Goal: Task Accomplishment & Management: Use online tool/utility

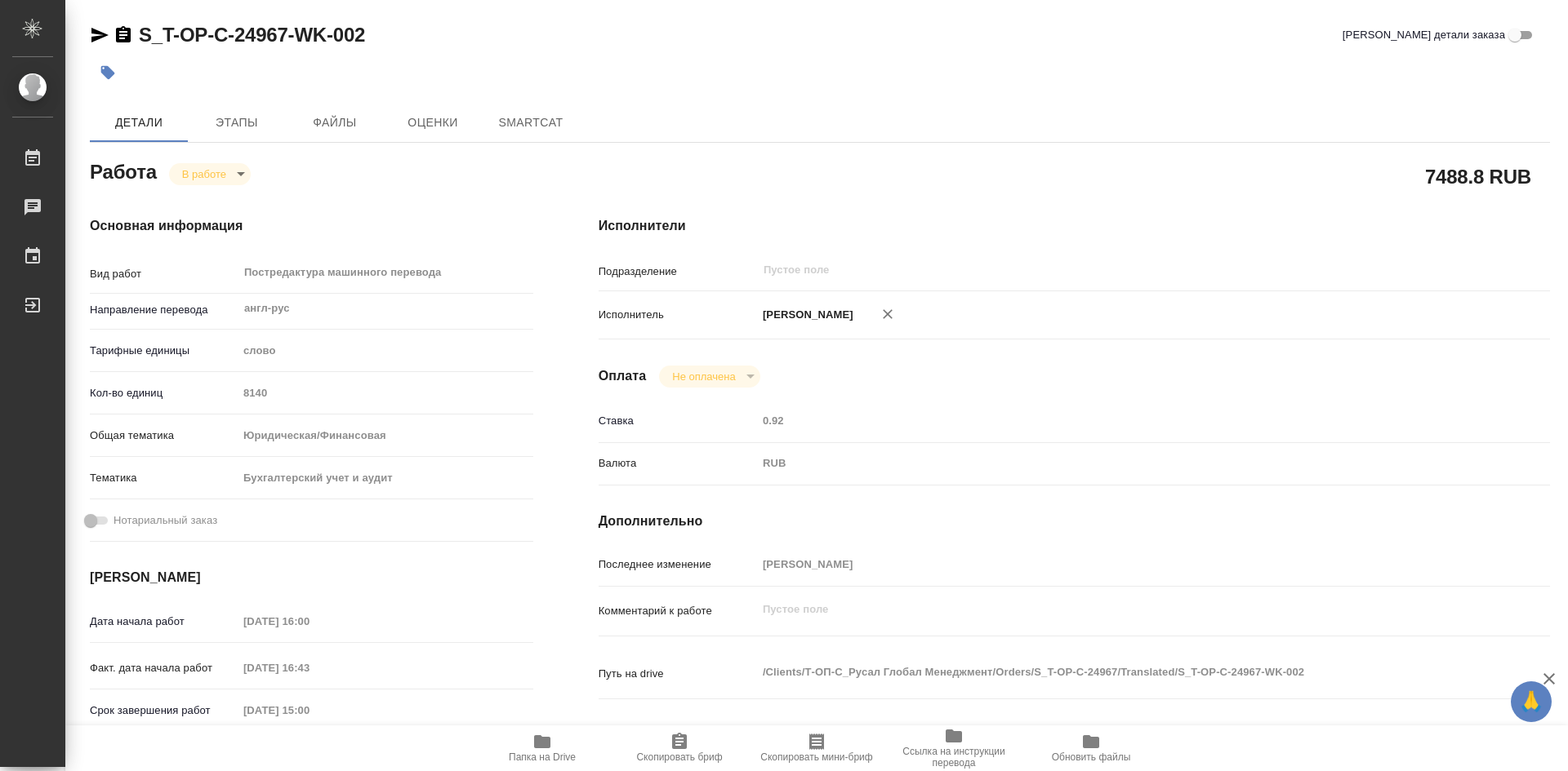
type textarea "x"
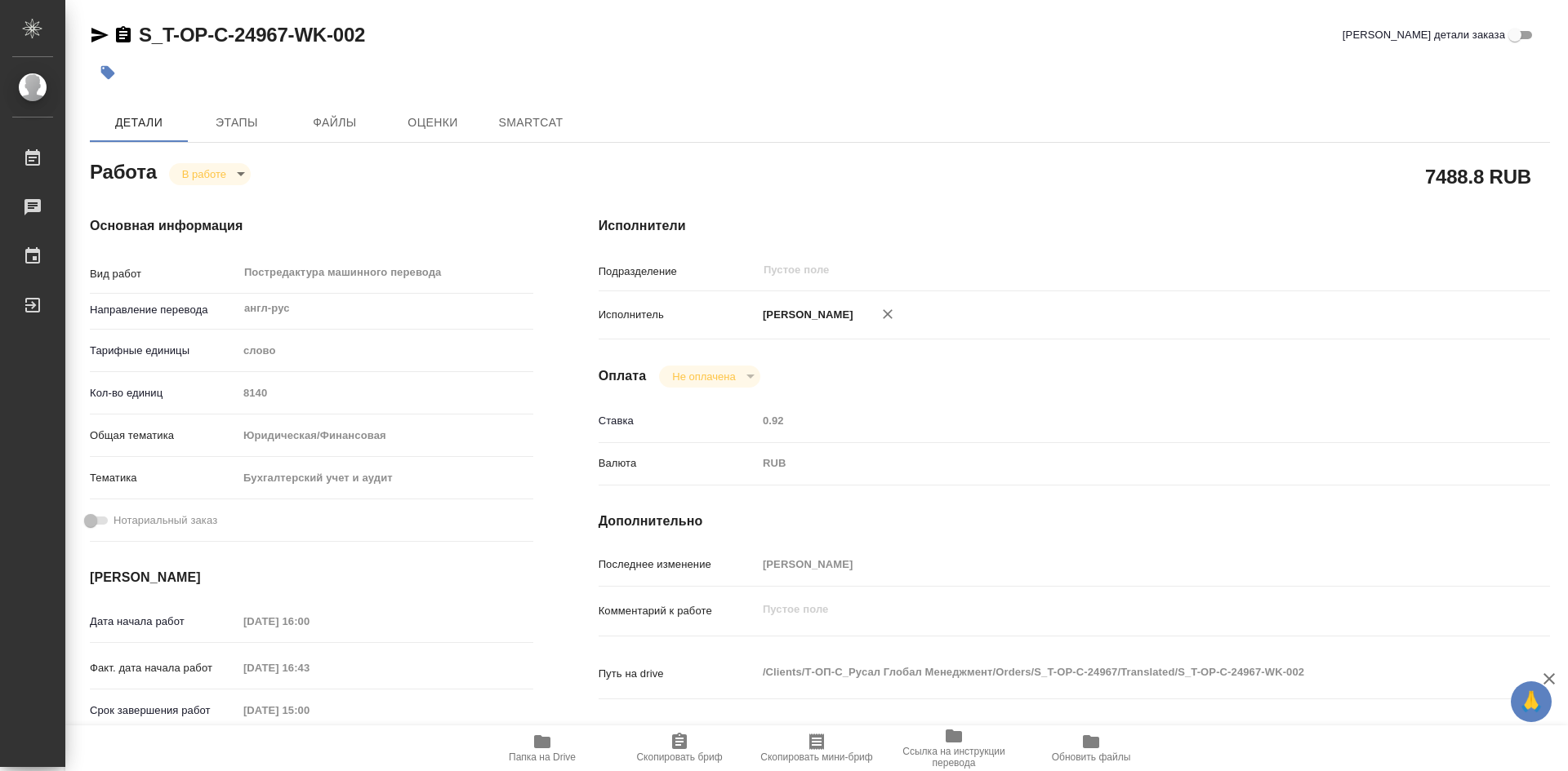
type textarea "x"
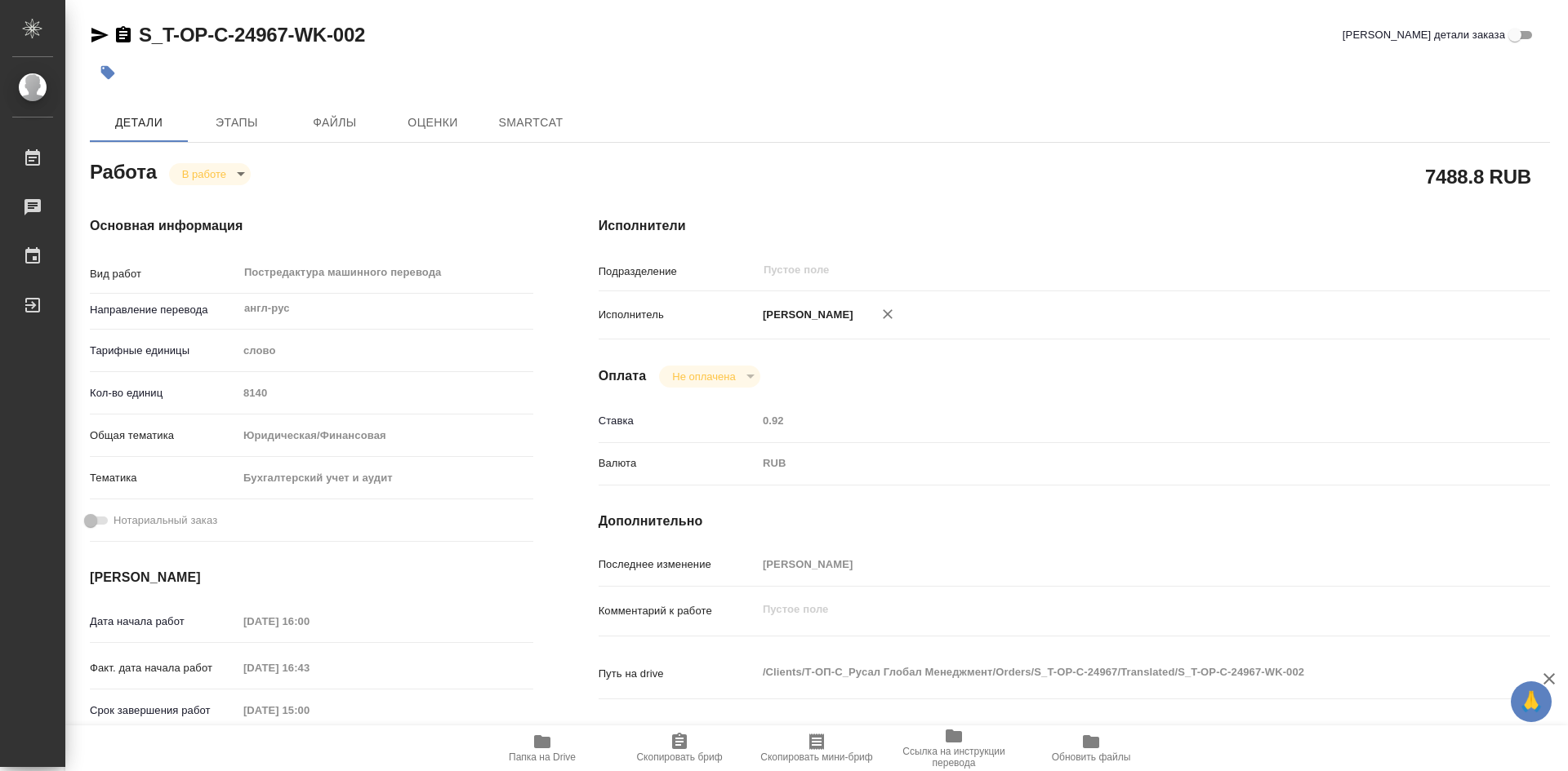
type textarea "x"
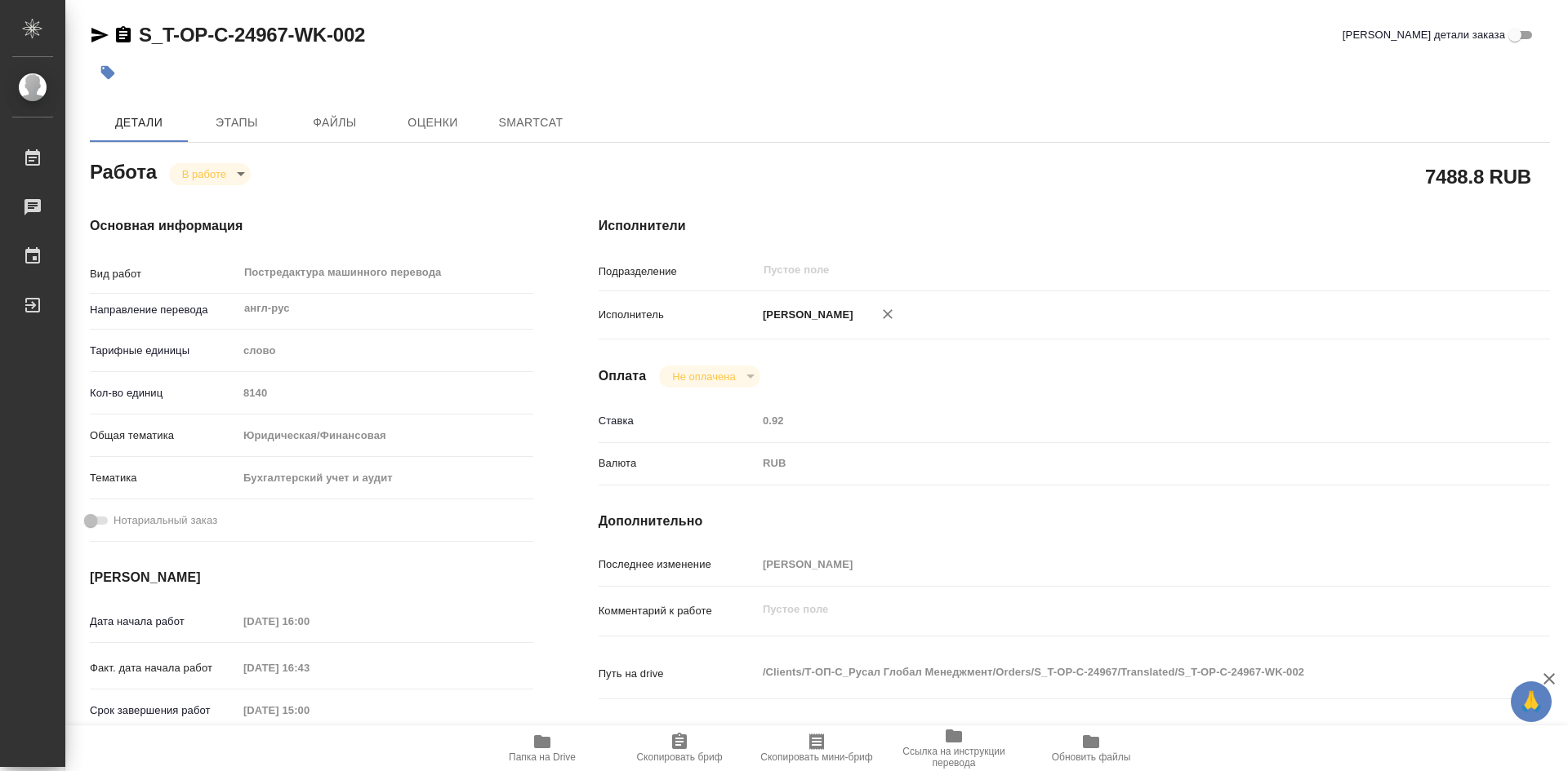
type textarea "x"
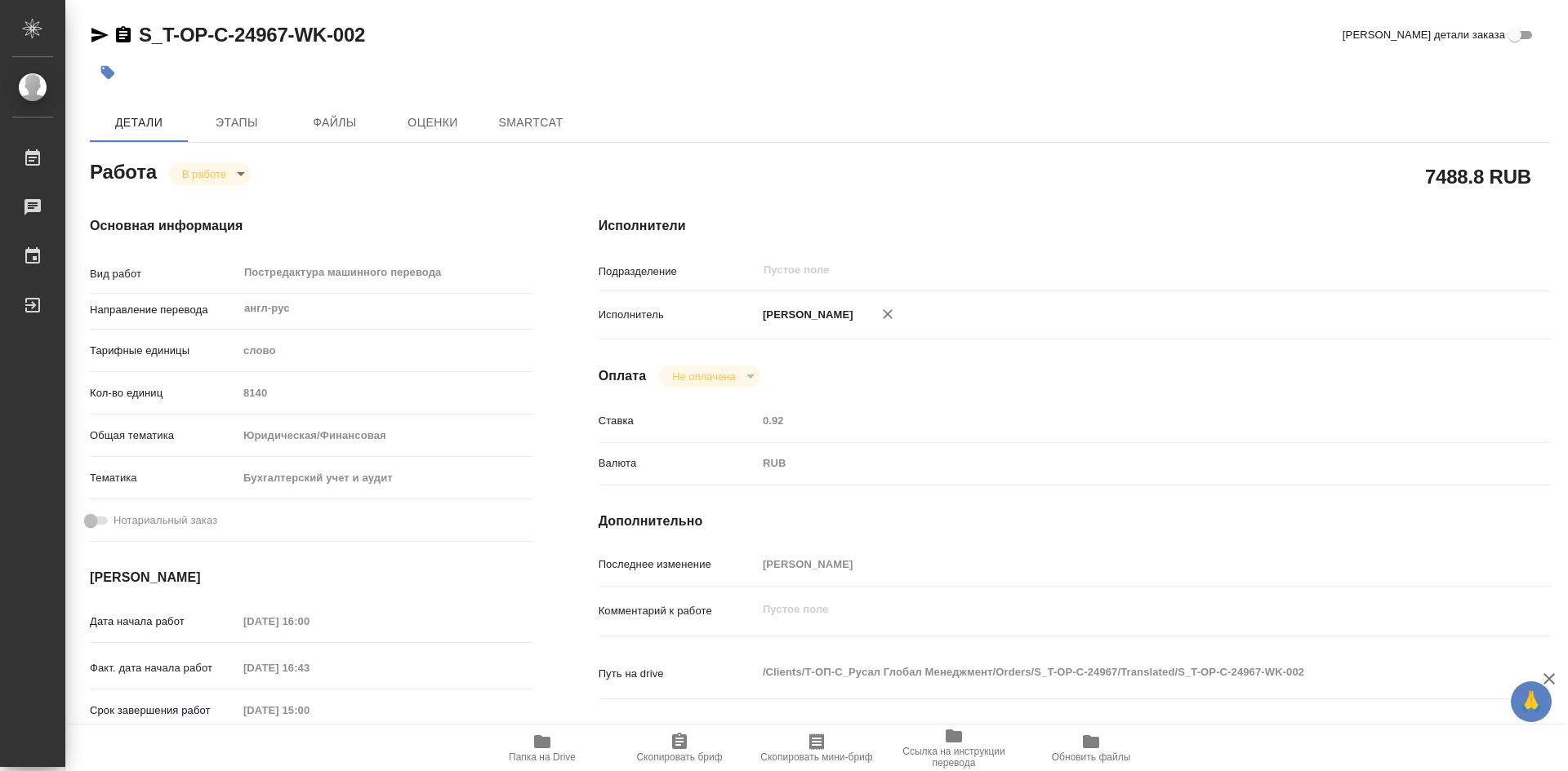
type textarea "x"
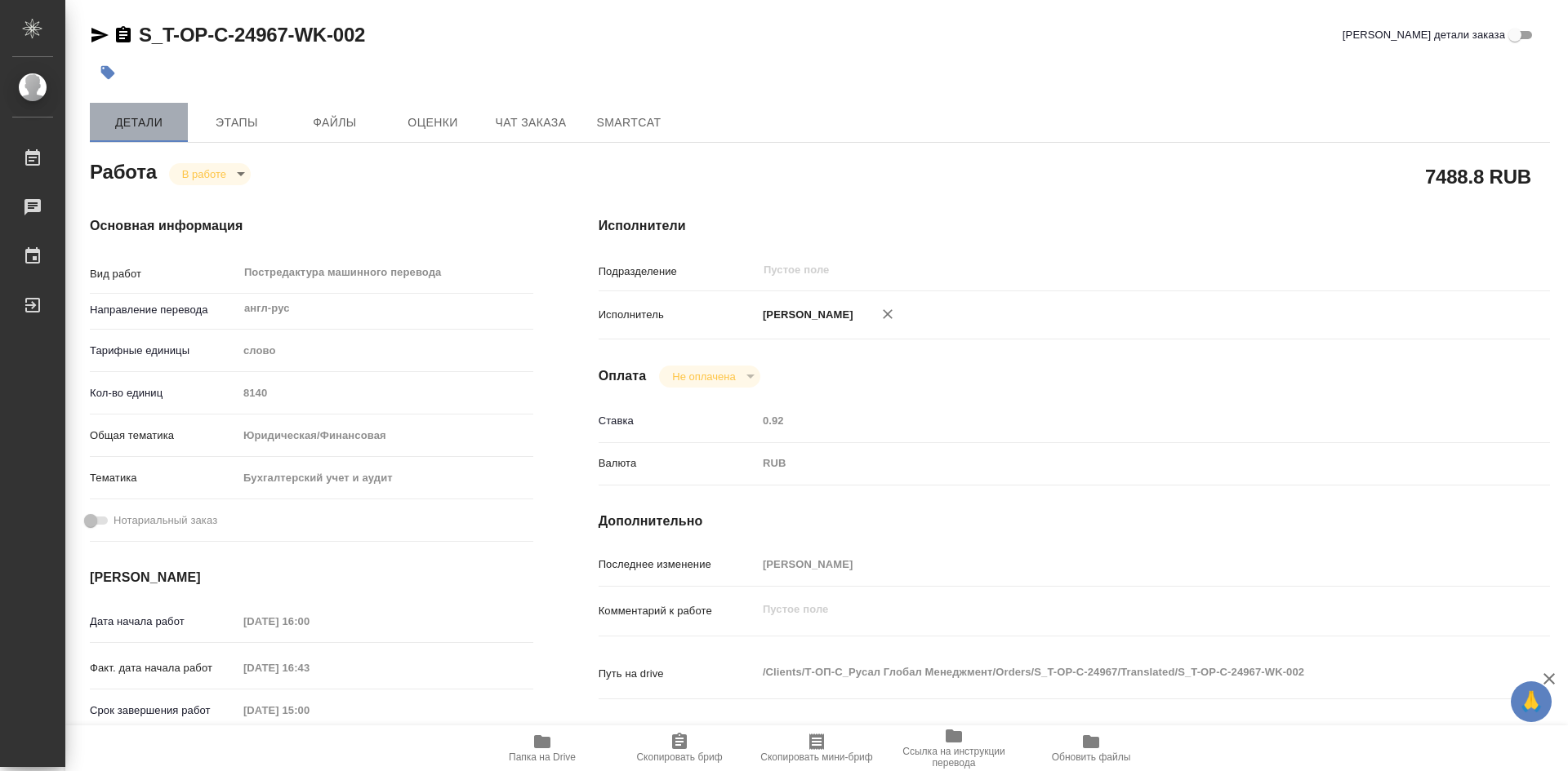
click at [154, 131] on span "Детали" at bounding box center [138, 123] width 79 height 21
type textarea "x"
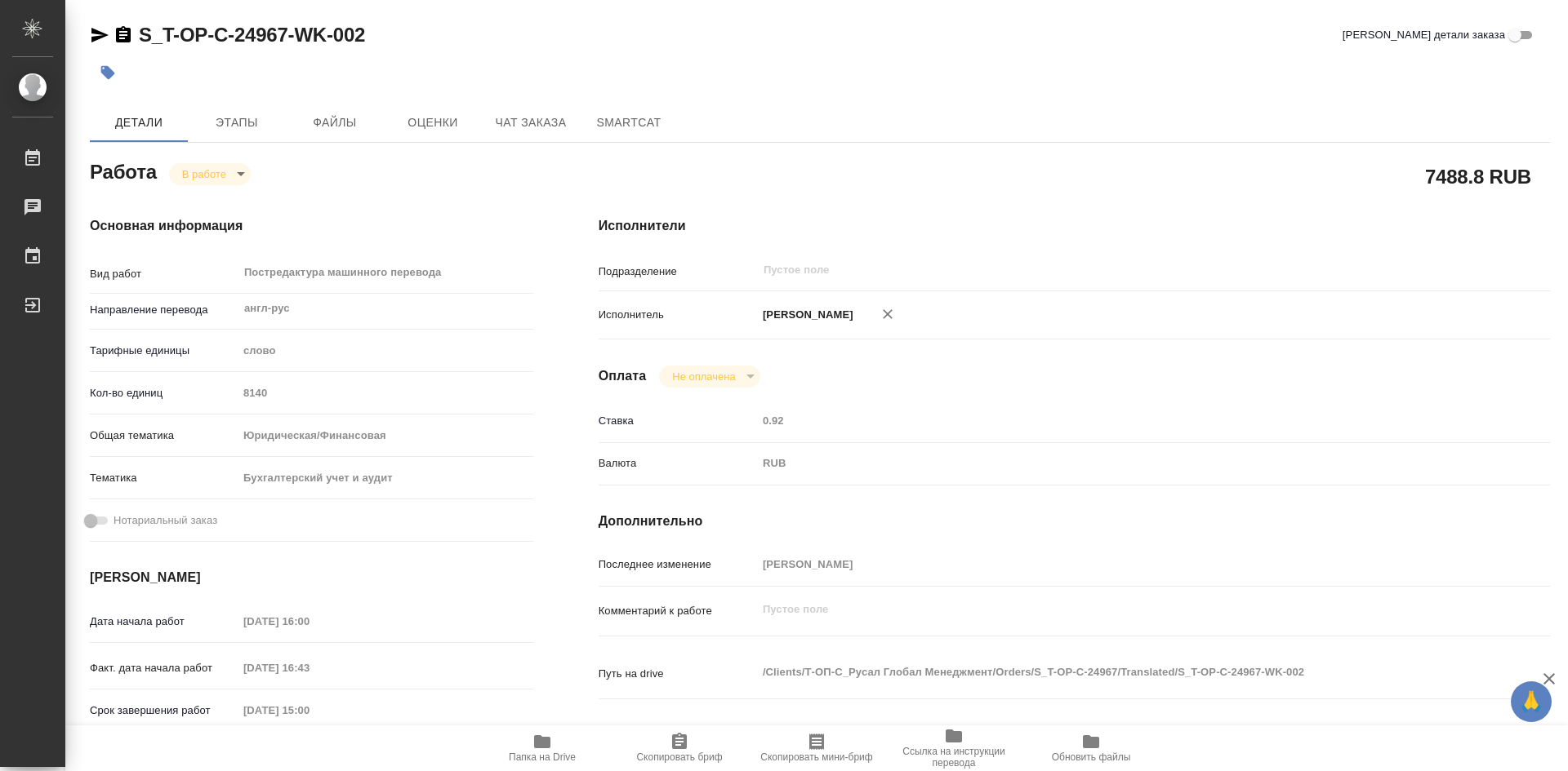
type textarea "x"
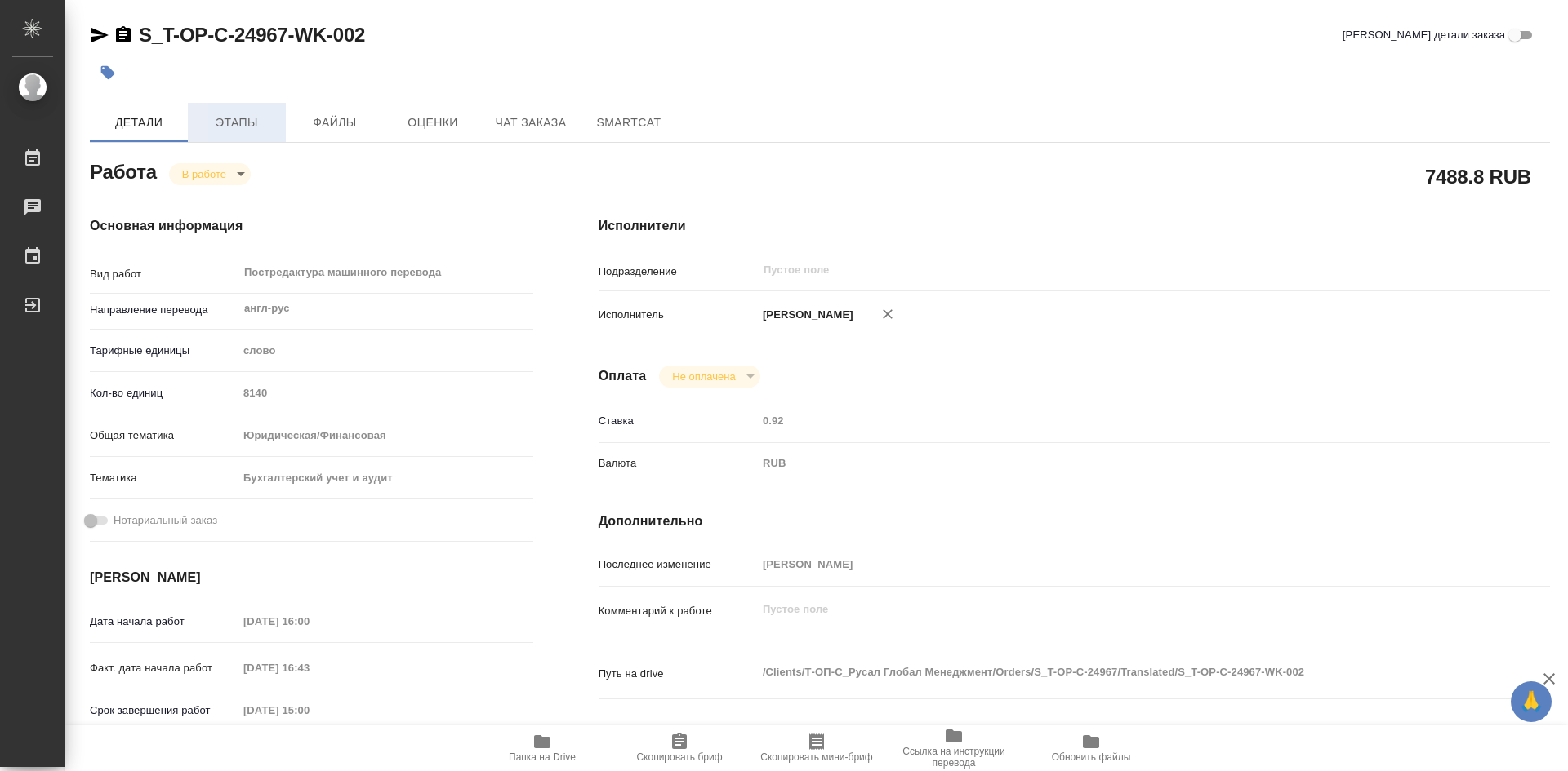
type textarea "x"
click at [245, 125] on span "Этапы" at bounding box center [237, 123] width 79 height 21
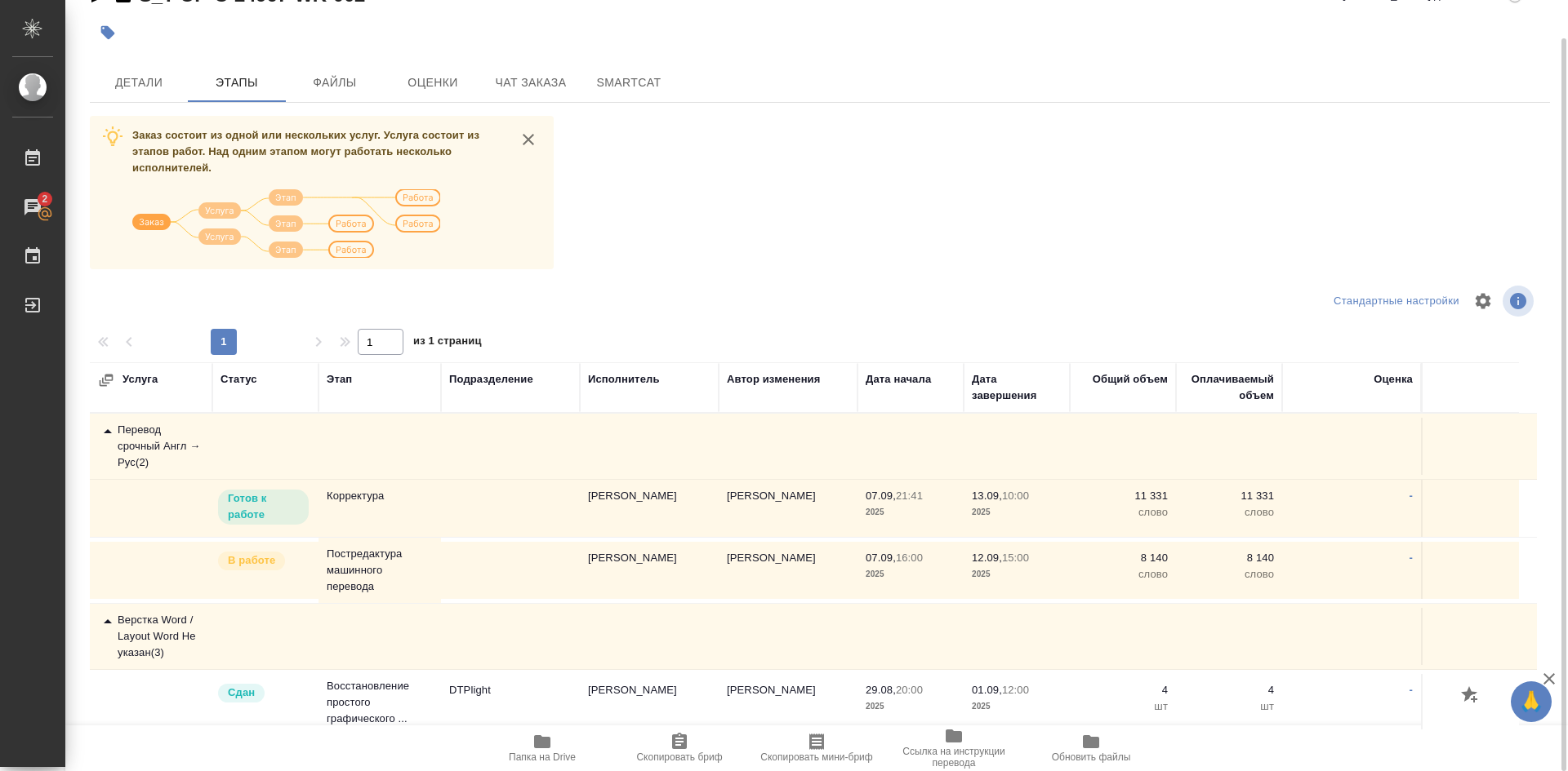
click at [268, 499] on p "Готов к работе" at bounding box center [263, 506] width 71 height 33
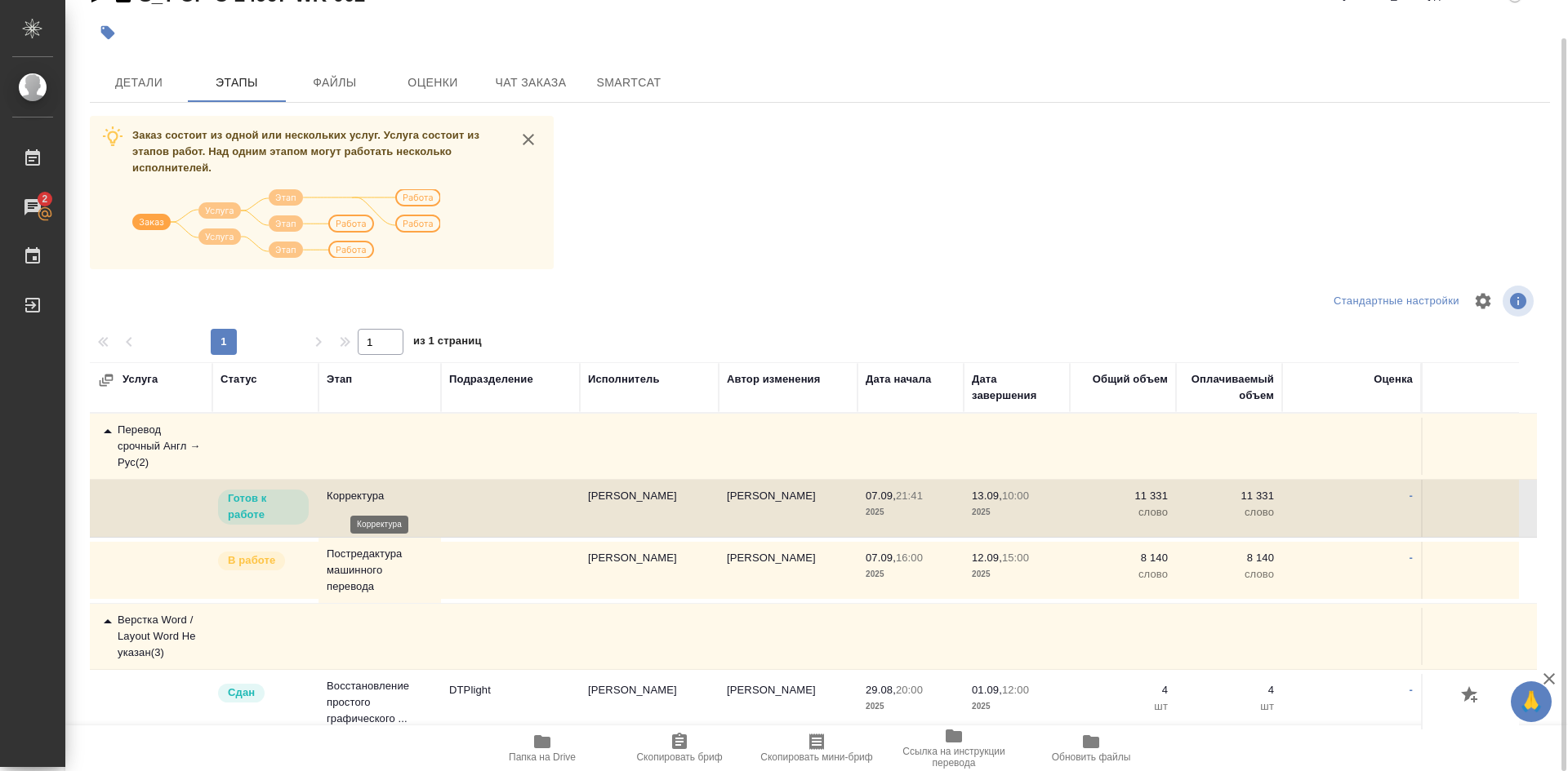
click at [347, 488] on p "Корректура" at bounding box center [380, 497] width 107 height 16
click at [347, 489] on p "Корректура" at bounding box center [380, 497] width 107 height 16
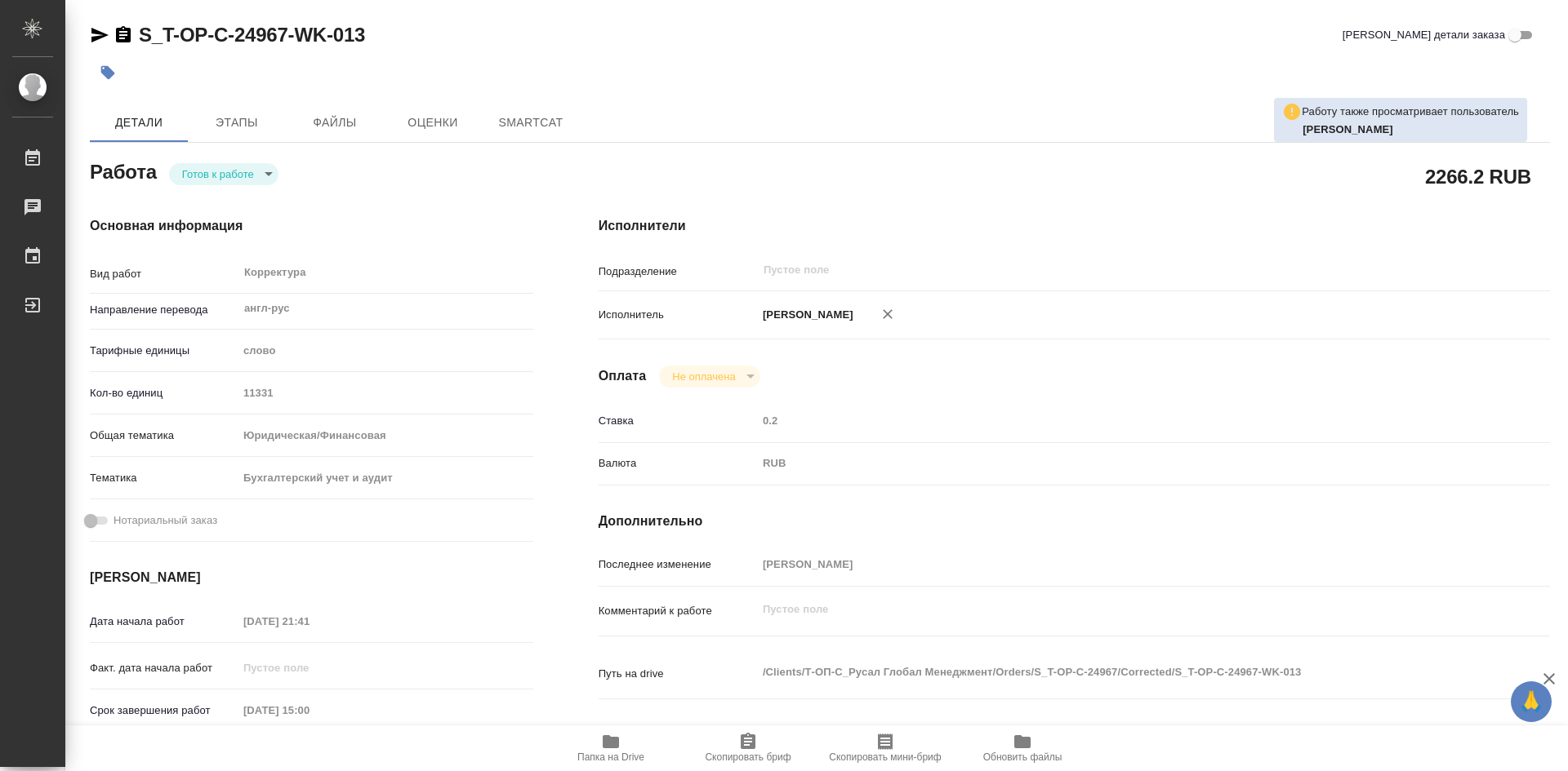
type textarea "x"
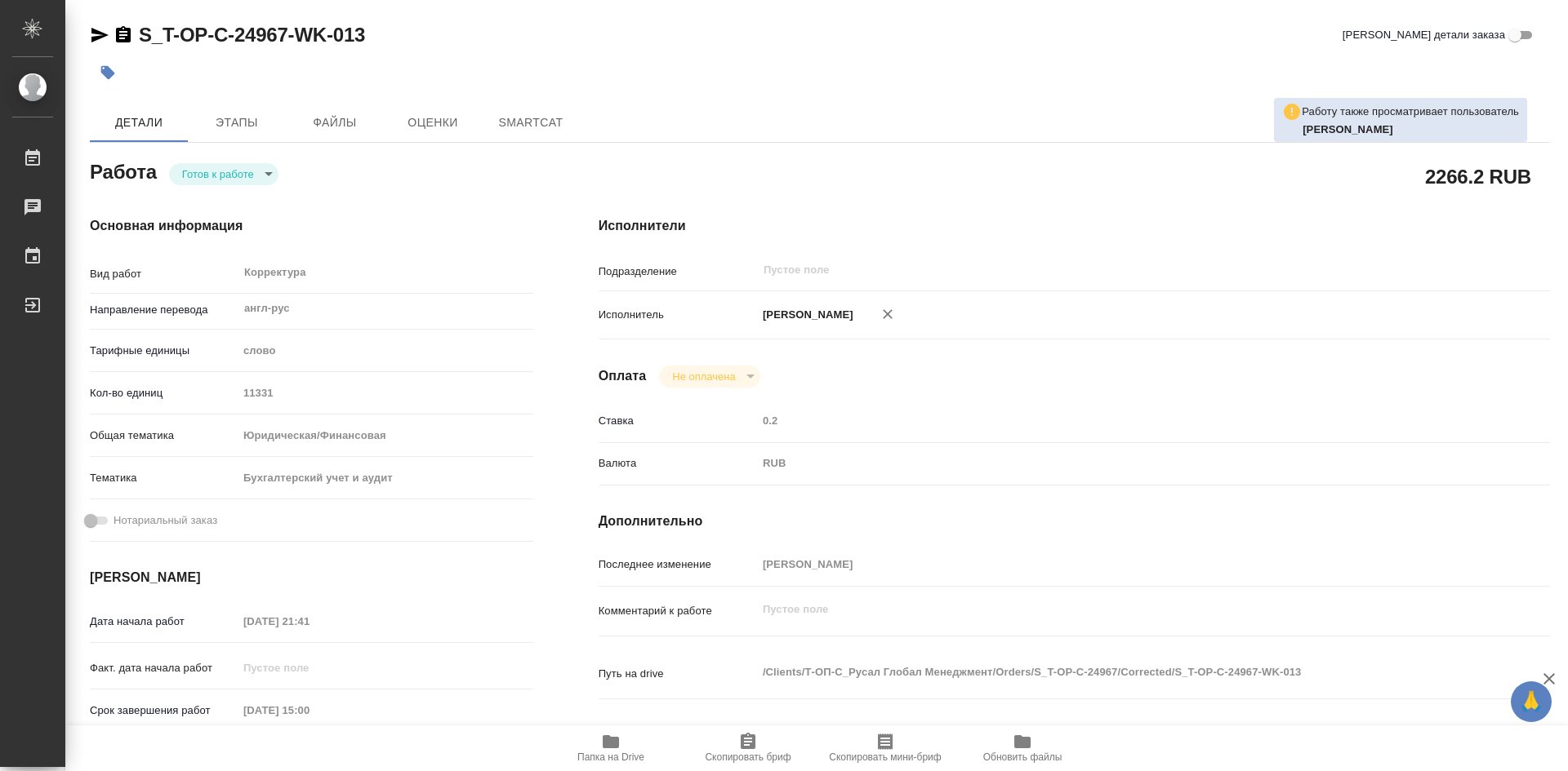
type textarea "x"
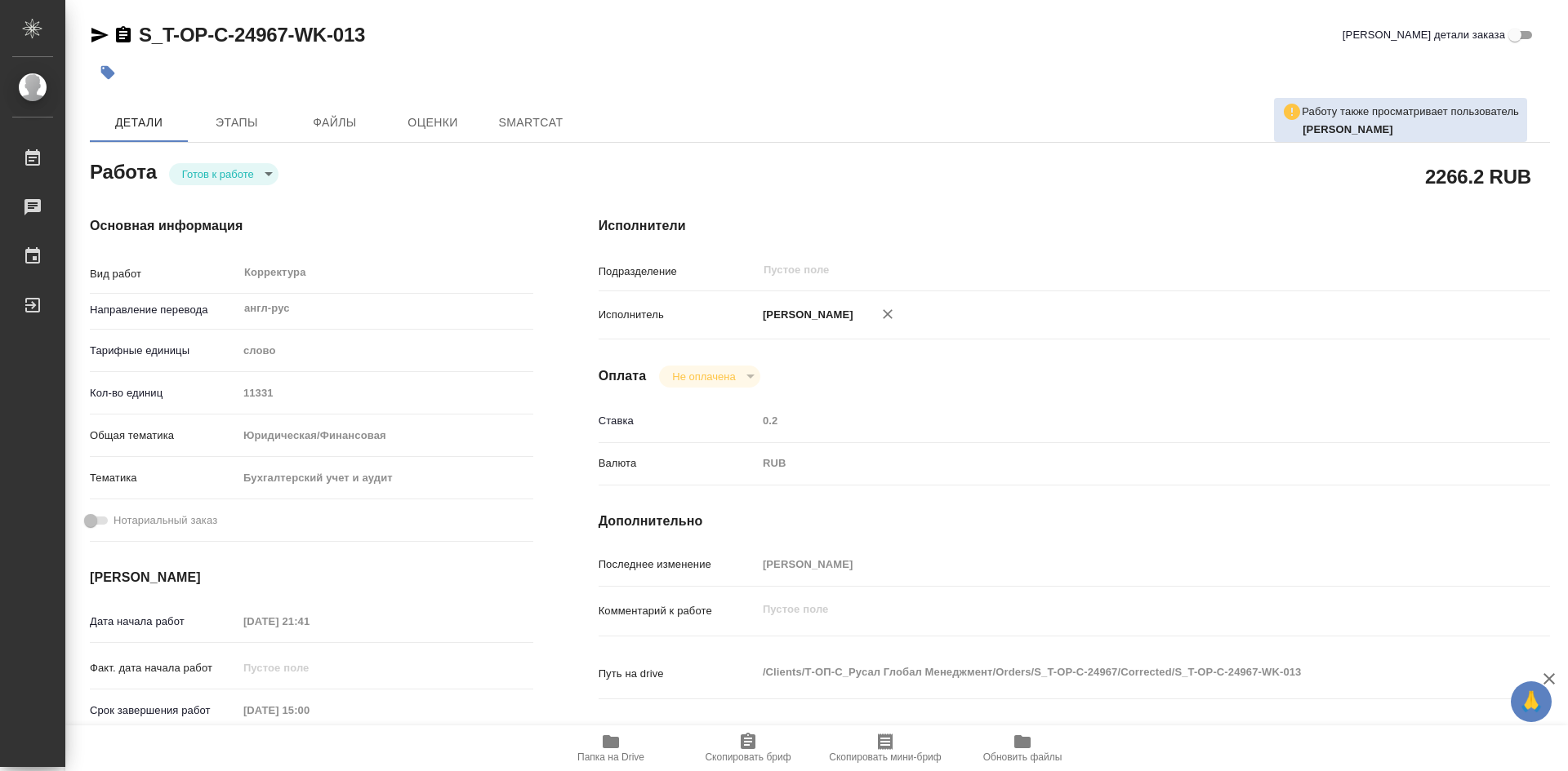
type textarea "x"
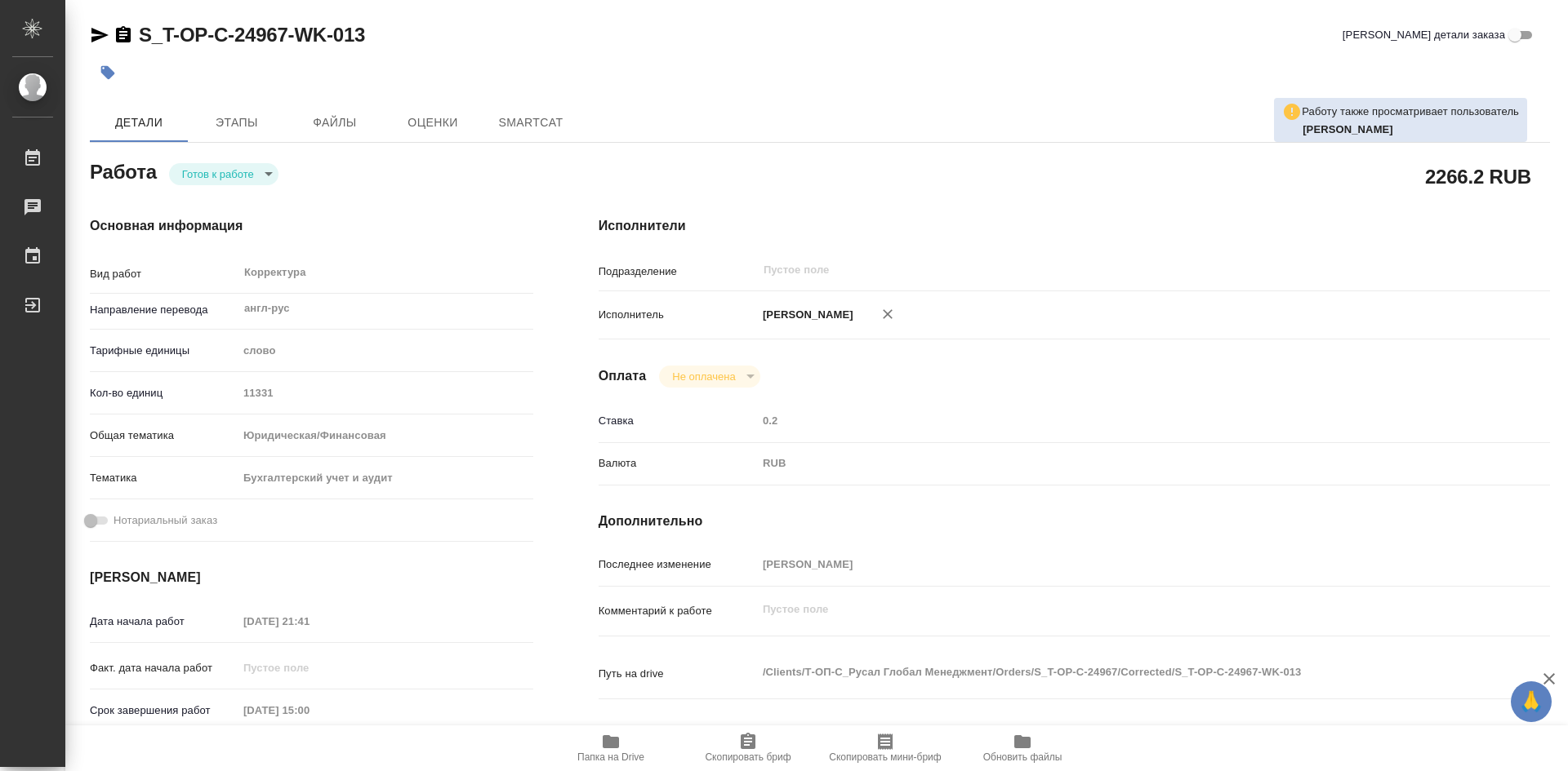
type textarea "x"
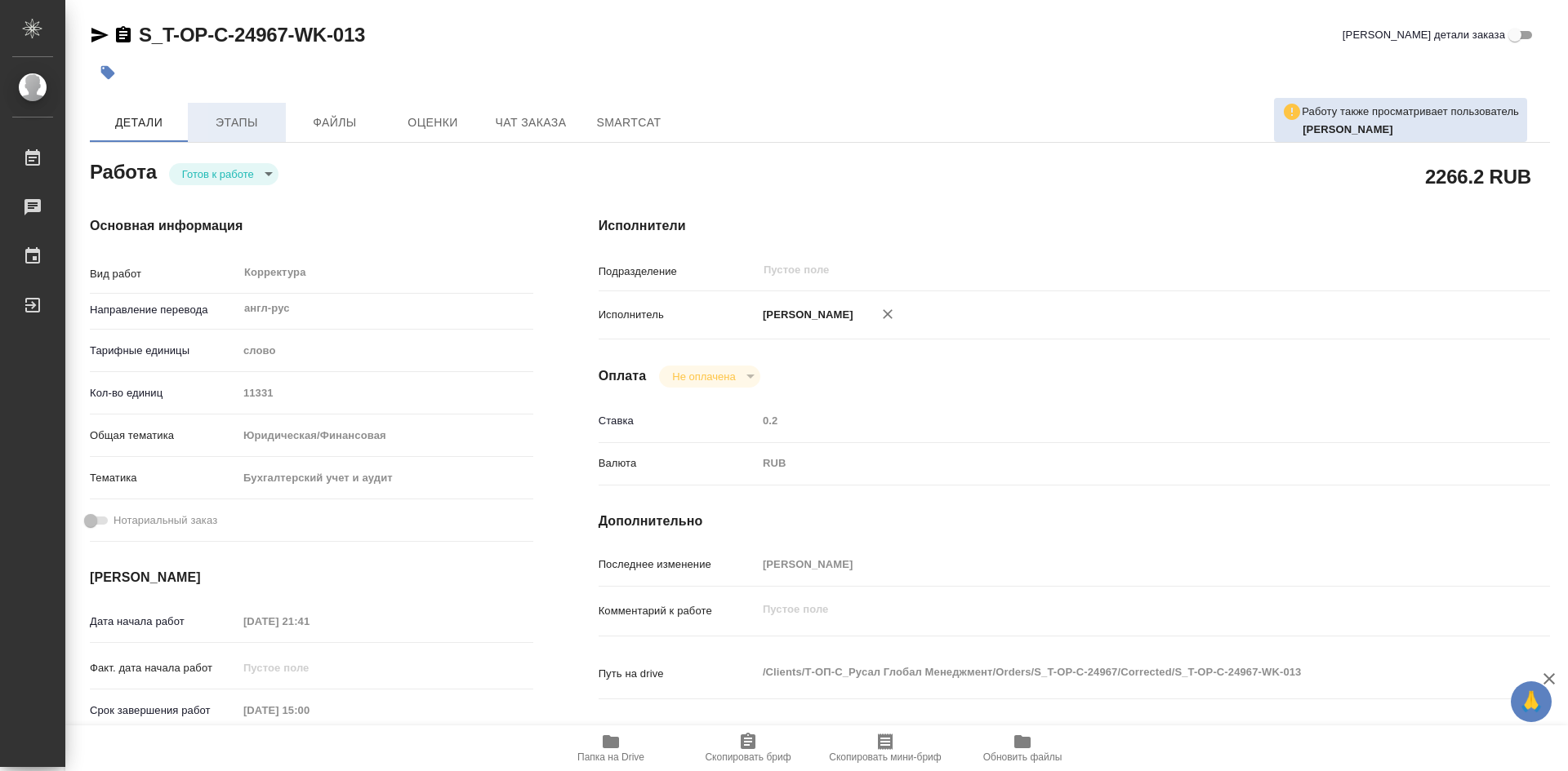
type textarea "x"
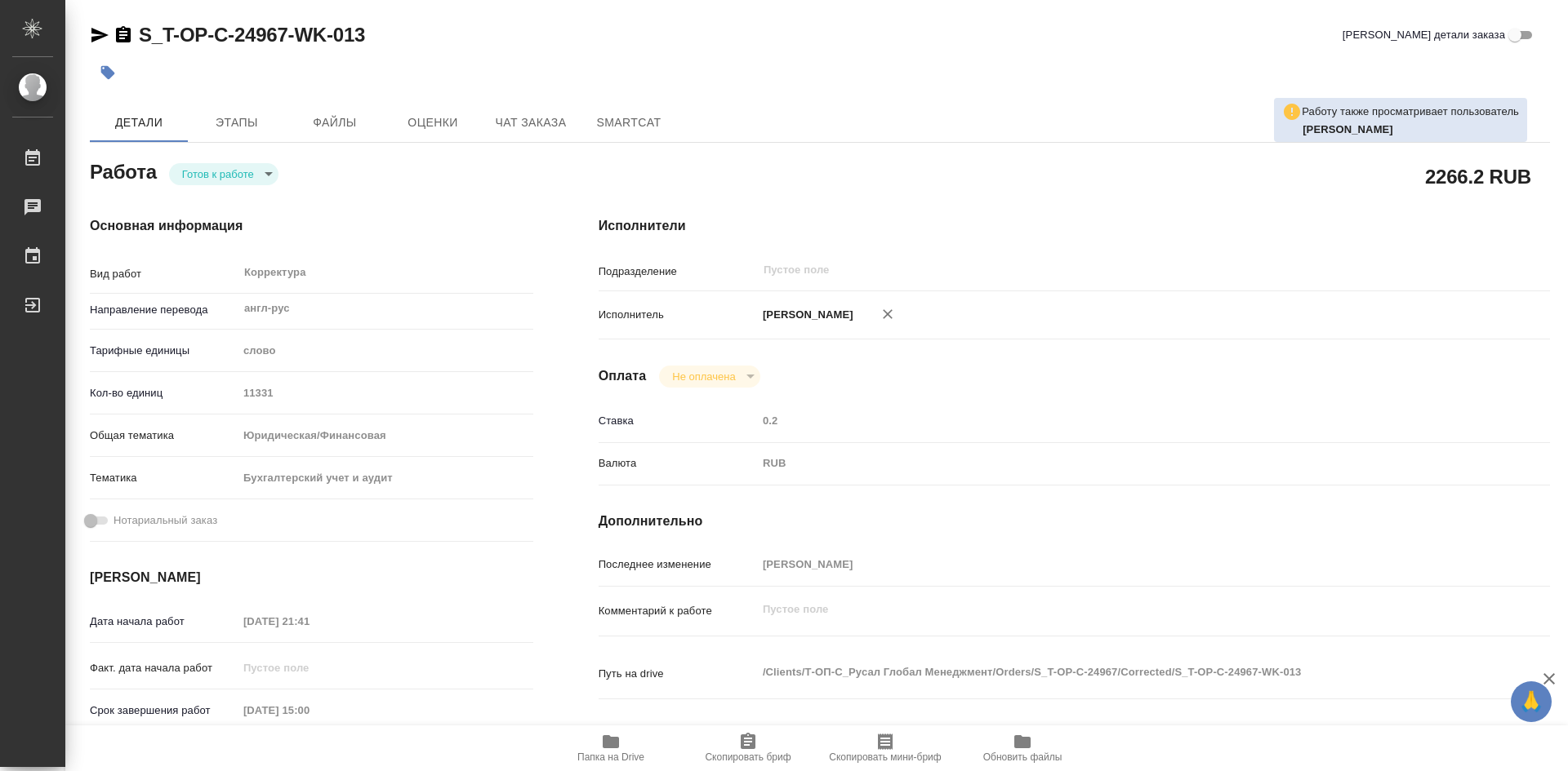
click at [269, 176] on body "🙏 .cls-1 fill:#fff; AWATERA Soldatenkova Tatyana Работы Чаты График Выйти S_T-O…" at bounding box center [784, 386] width 1568 height 771
type textarea "x"
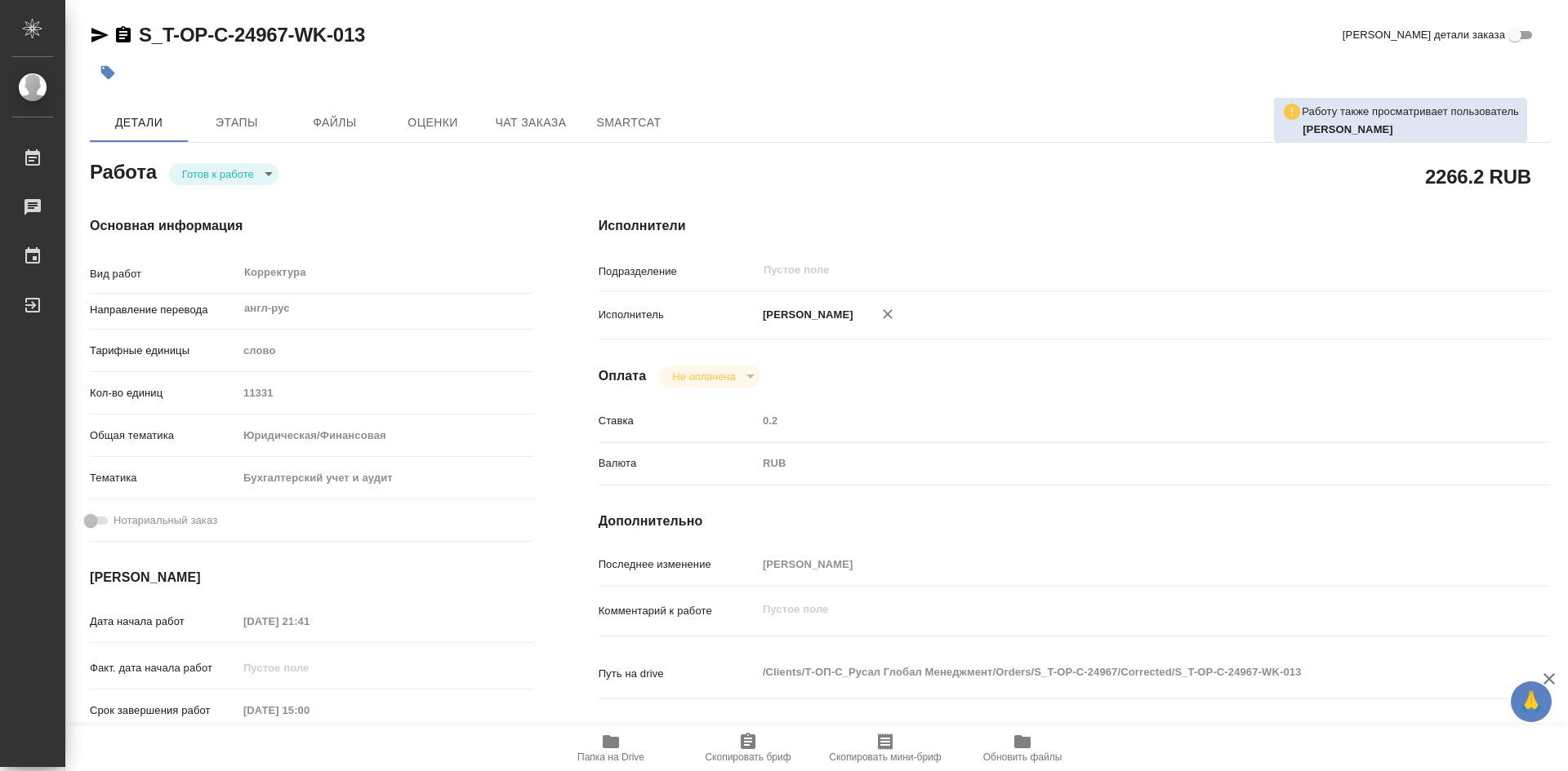
type textarea "x"
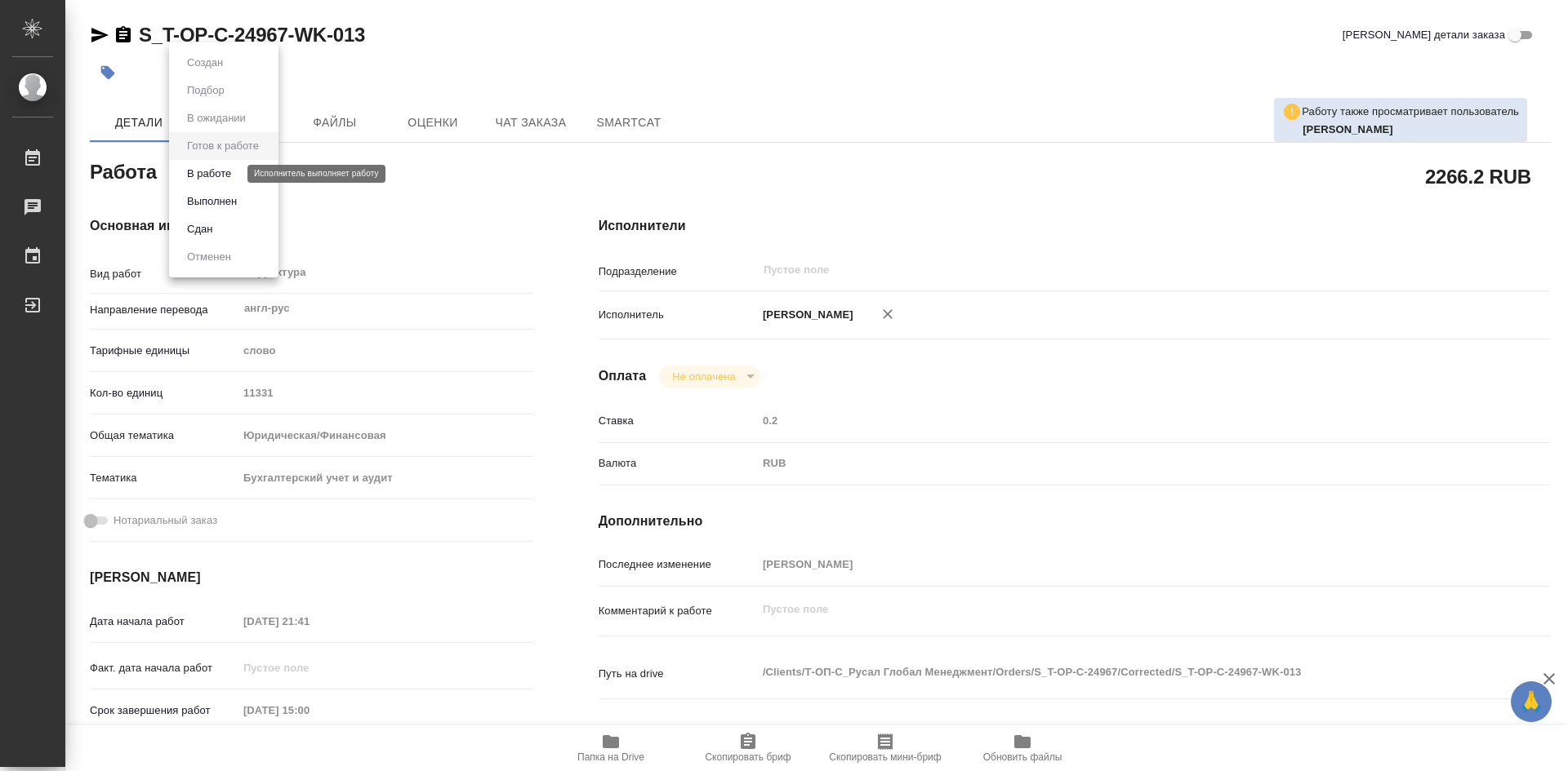
click at [219, 175] on button "В работе" at bounding box center [210, 174] width 54 height 18
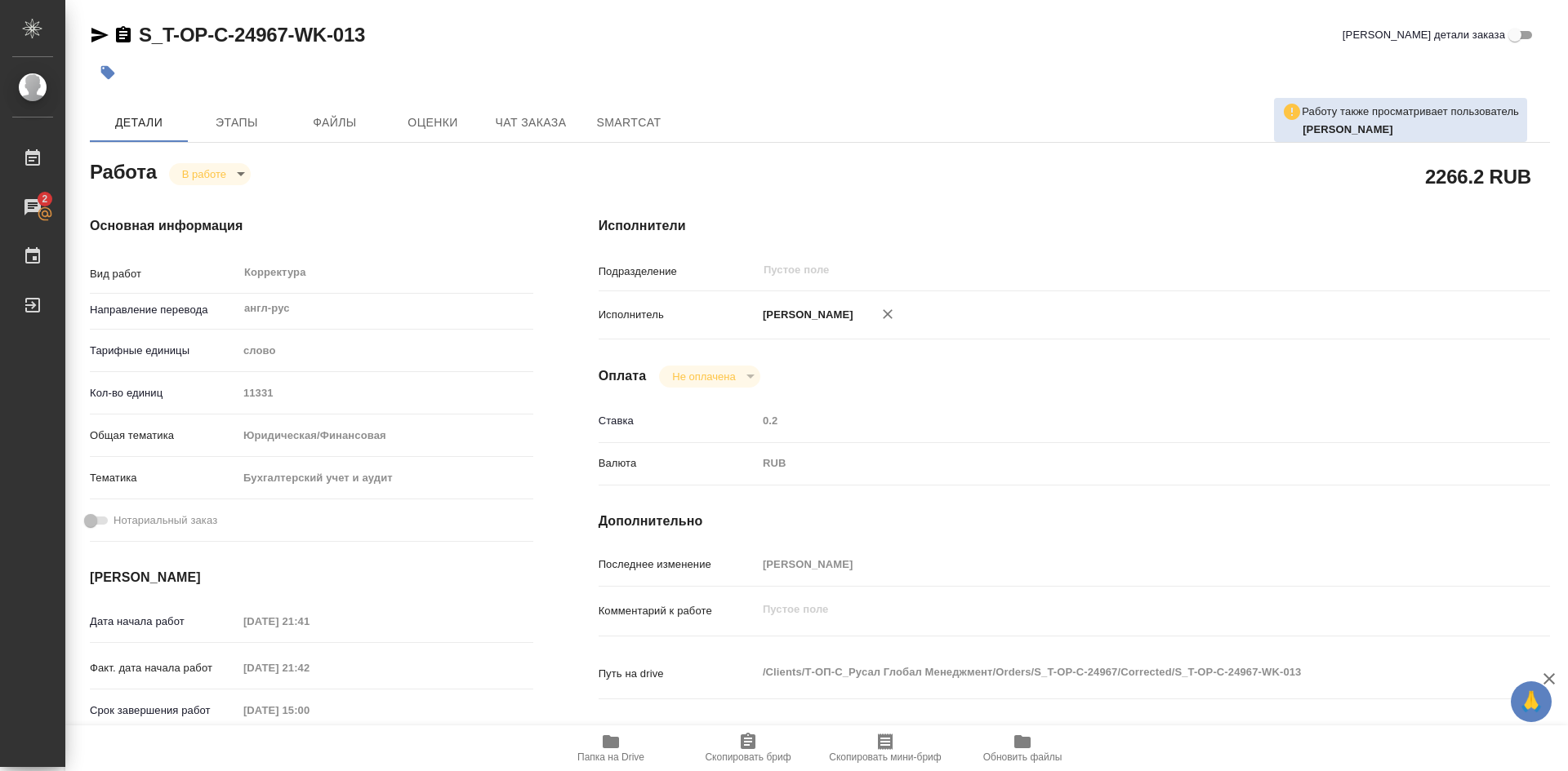
type textarea "x"
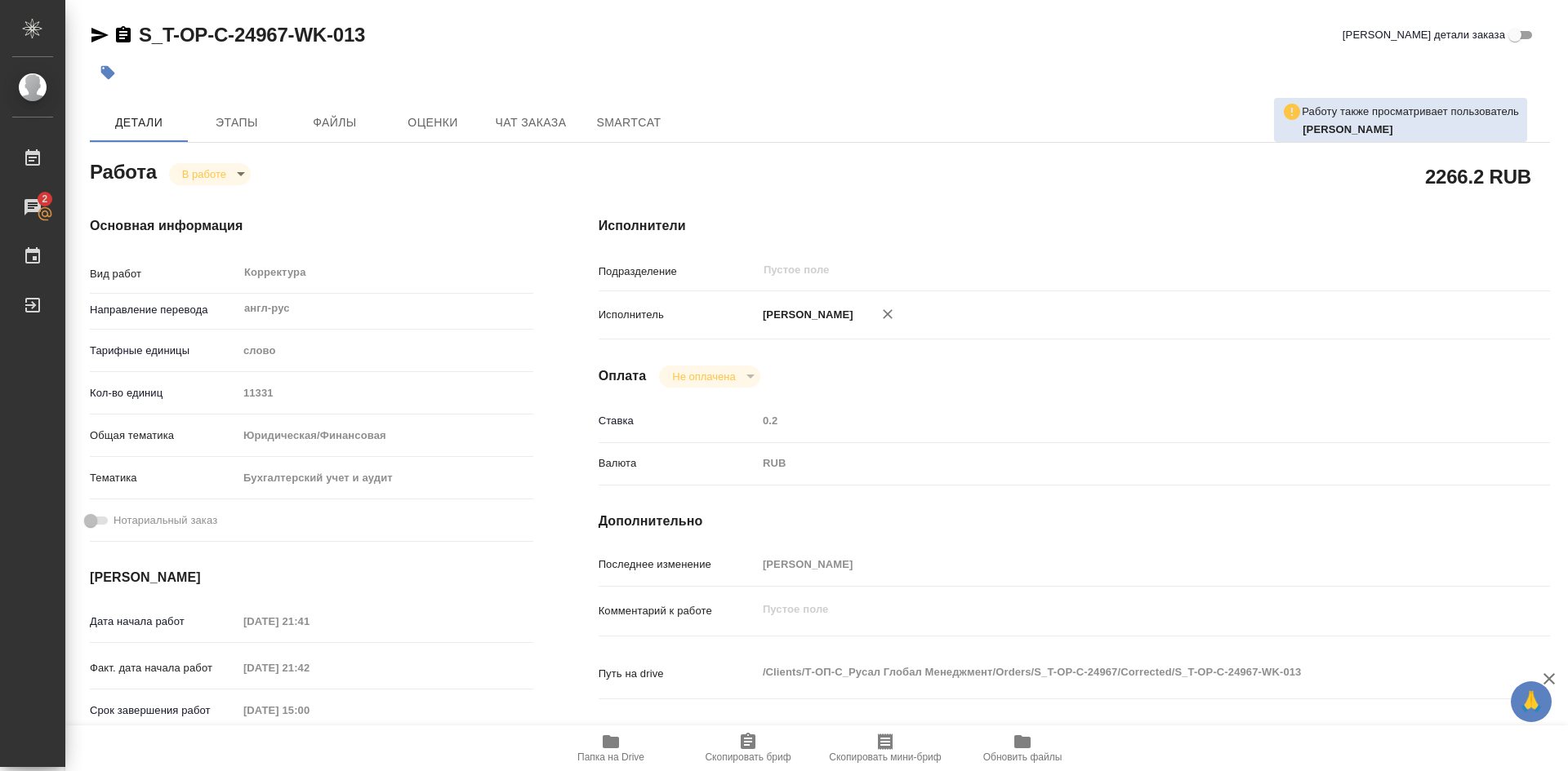
type textarea "x"
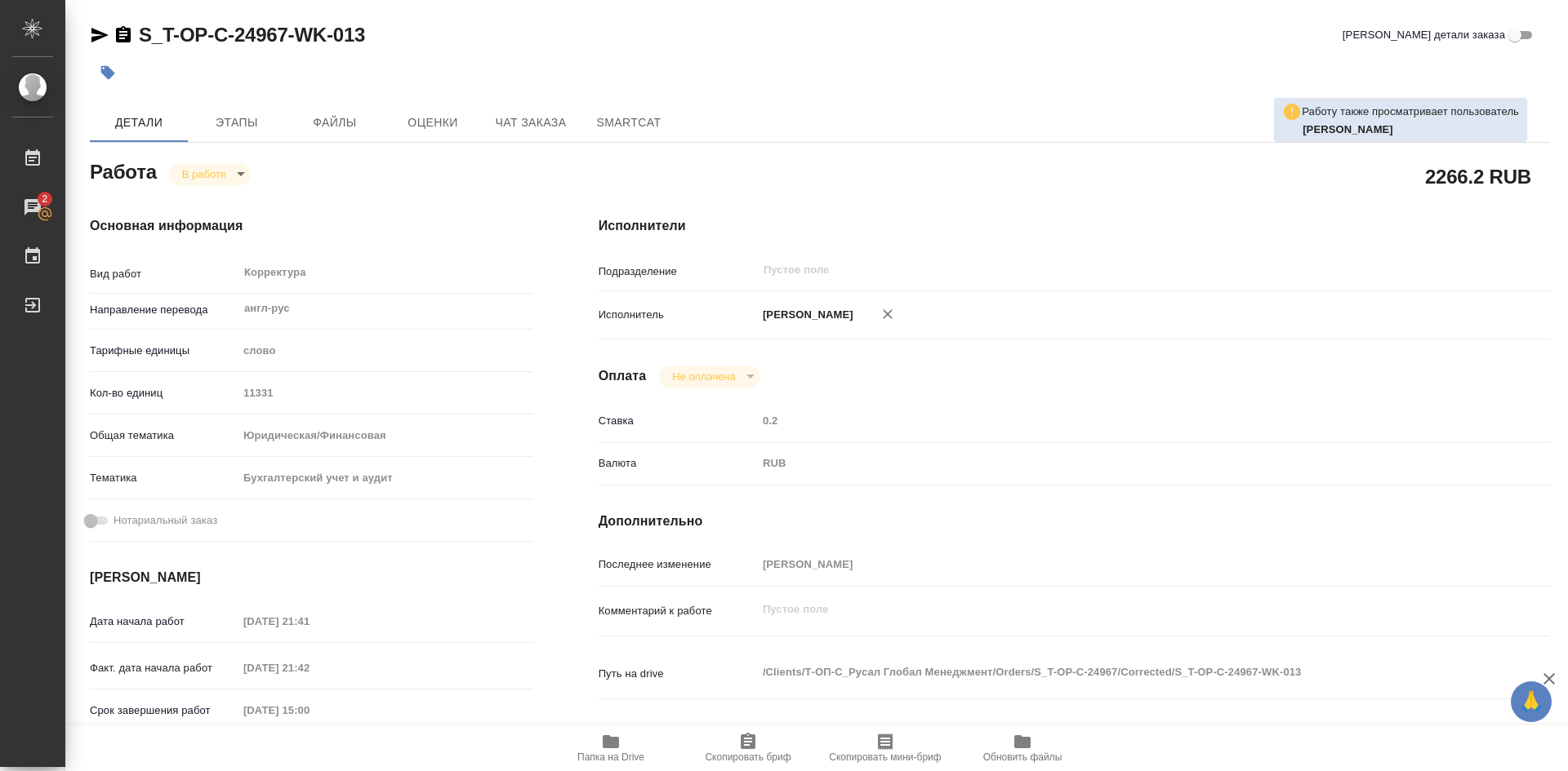
type textarea "x"
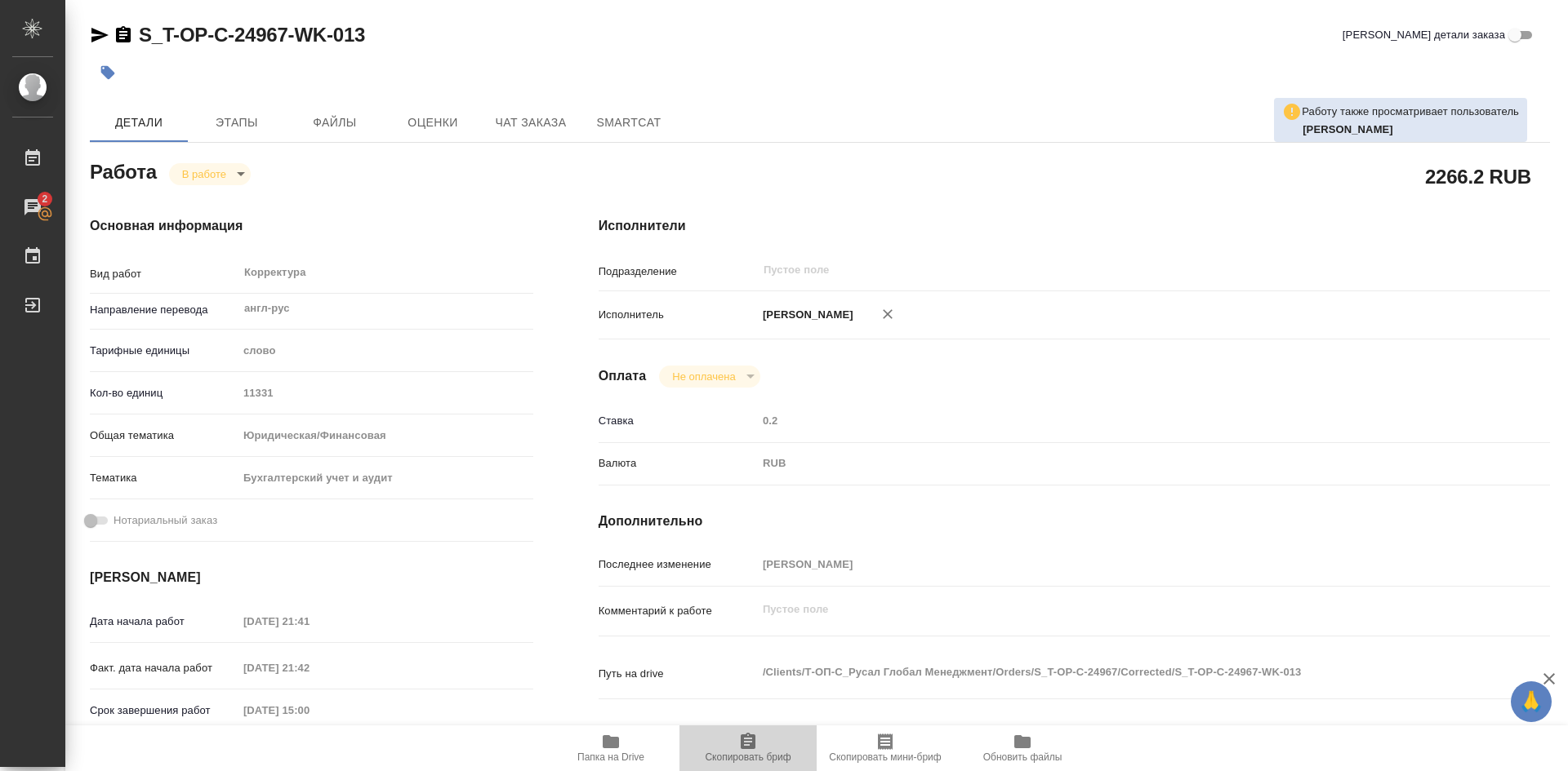
click at [745, 745] on icon "button" at bounding box center [748, 742] width 20 height 20
